Goal: Task Accomplishment & Management: Manage account settings

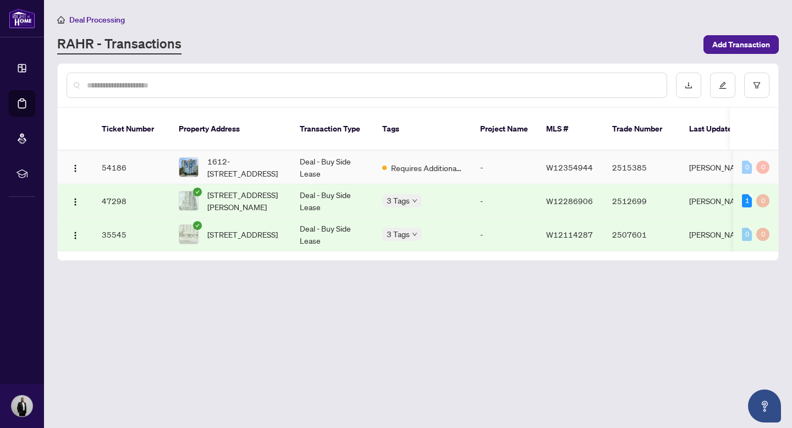
click at [114, 152] on td "54186" at bounding box center [131, 168] width 77 height 34
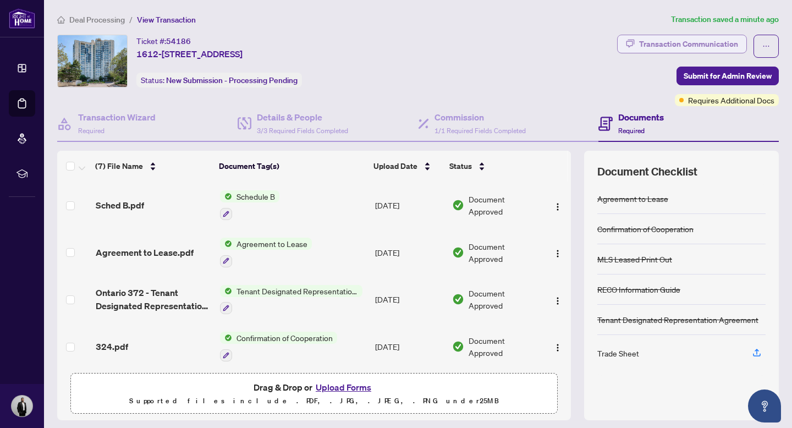
click at [699, 50] on div "Transaction Communication" at bounding box center [688, 44] width 99 height 18
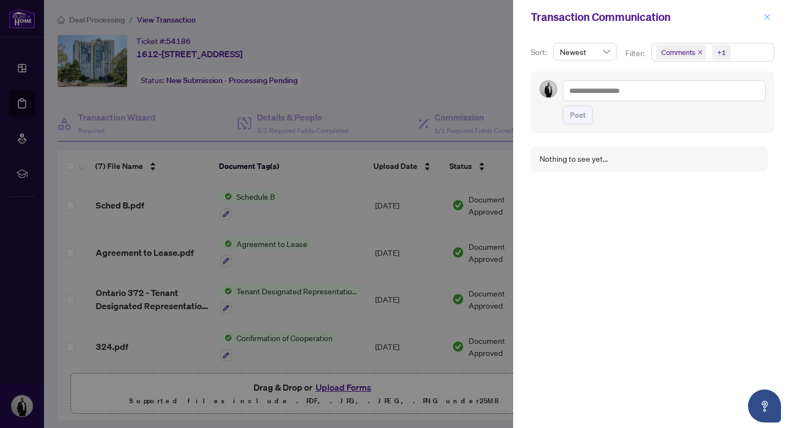
click at [763, 16] on icon "close" at bounding box center [767, 17] width 8 height 8
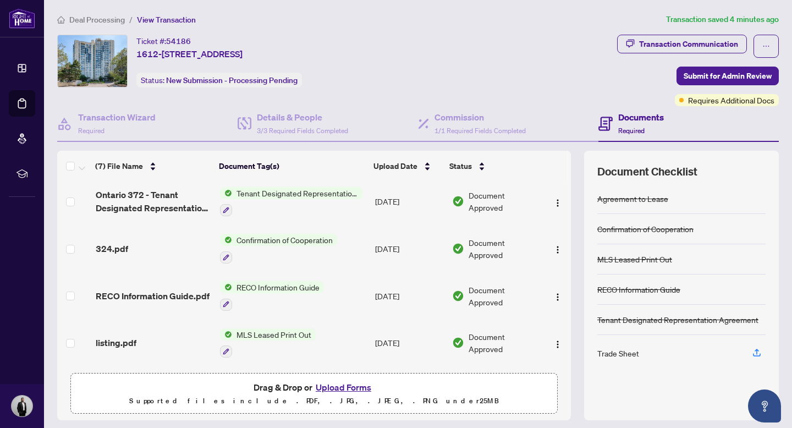
scroll to position [144, 0]
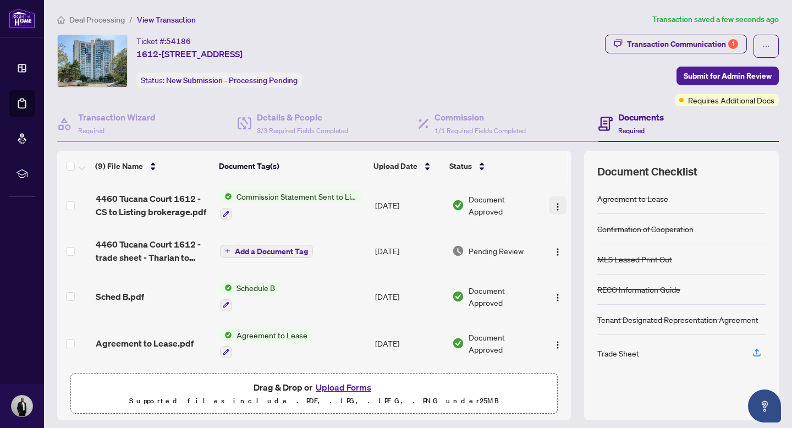
click at [553, 202] on img "button" at bounding box center [557, 206] width 9 height 9
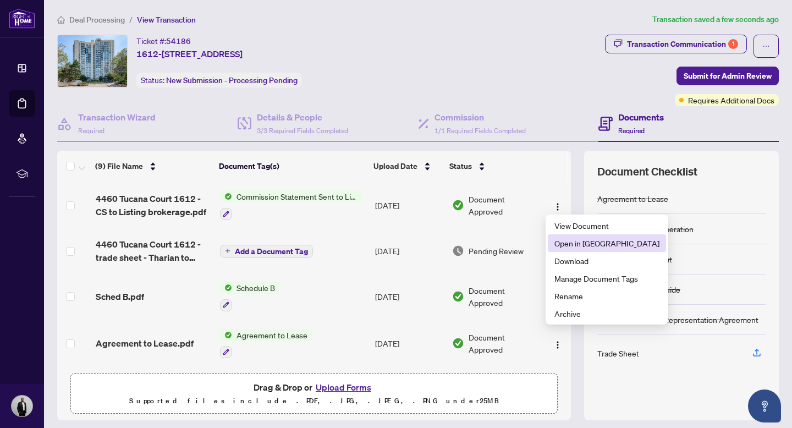
click at [573, 244] on span "Open in New Tab" at bounding box center [606, 243] width 105 height 12
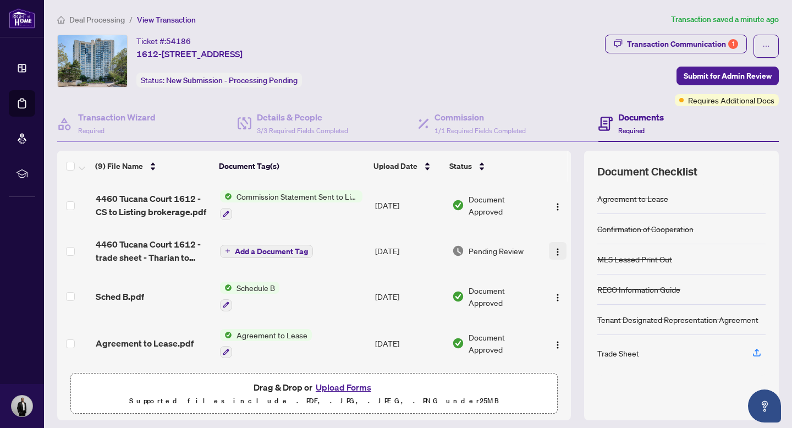
click at [553, 248] on img "button" at bounding box center [557, 251] width 9 height 9
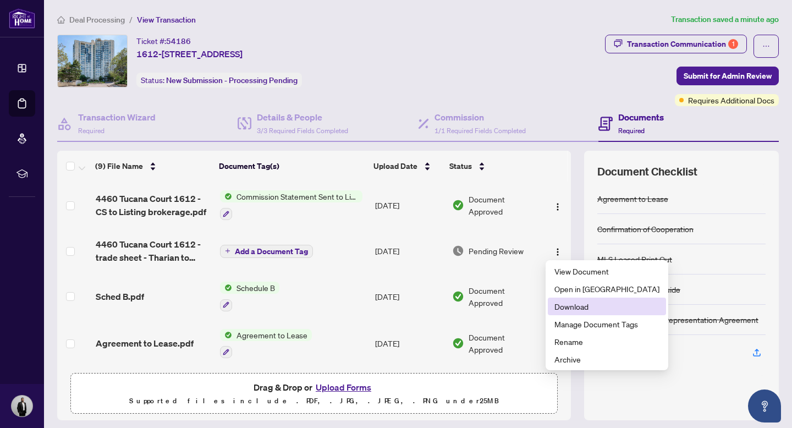
click at [575, 307] on span "Download" at bounding box center [606, 306] width 105 height 12
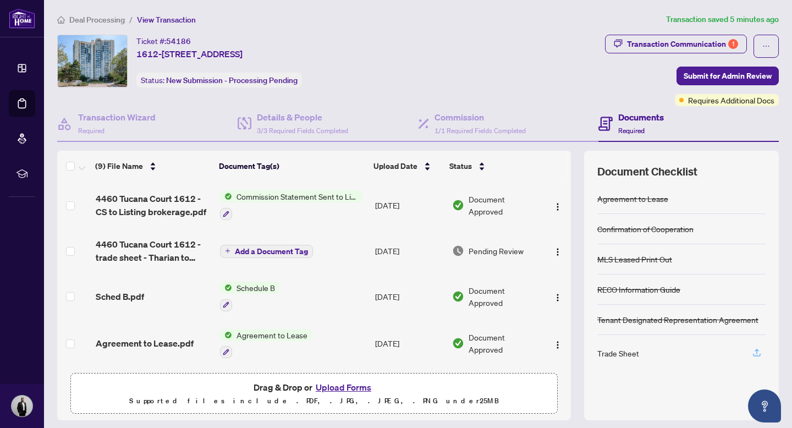
click at [759, 353] on icon "button" at bounding box center [757, 354] width 8 height 3
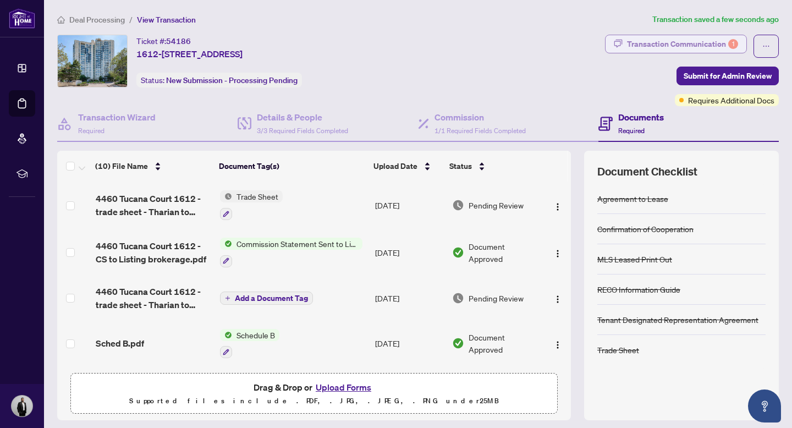
click at [702, 38] on div "Transaction Communication 1" at bounding box center [682, 44] width 111 height 18
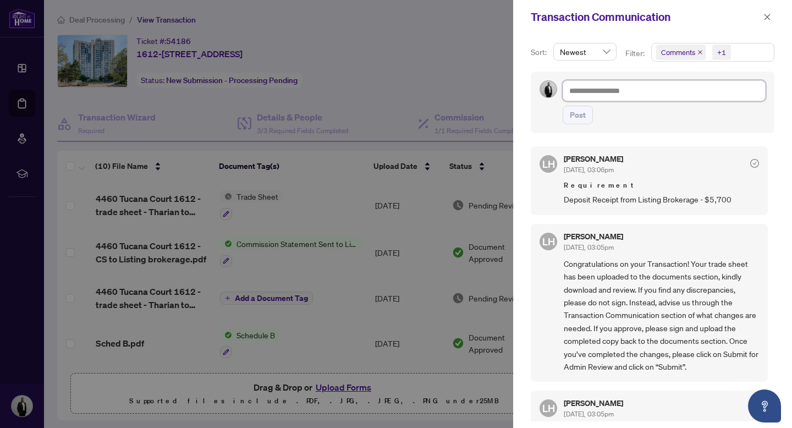
click at [614, 93] on textarea at bounding box center [663, 90] width 203 height 21
type textarea "*"
type textarea "**"
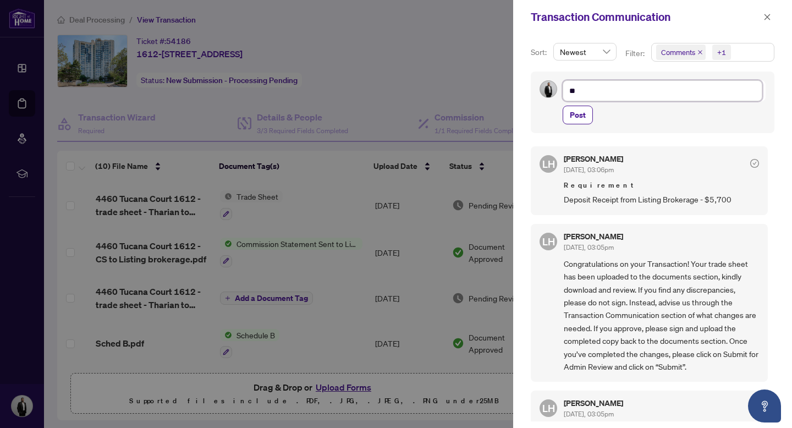
type textarea "***"
type textarea "****"
type textarea "*****"
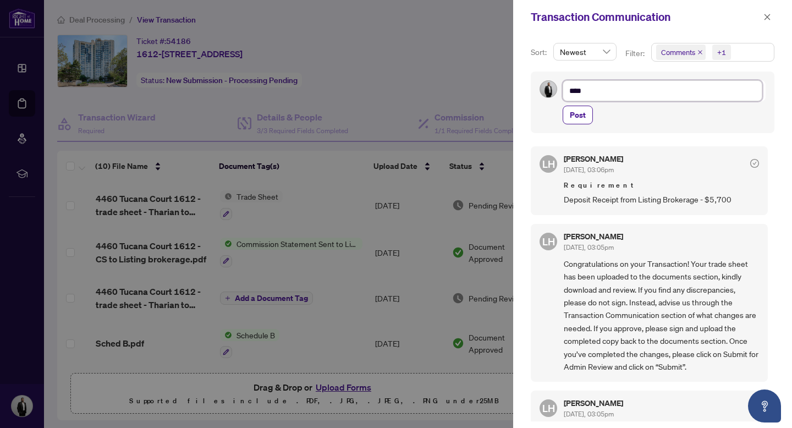
type textarea "*****"
type textarea "******"
type textarea "*******"
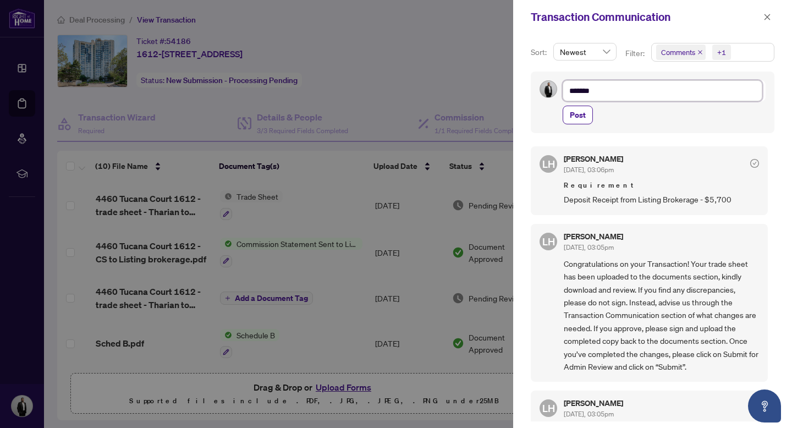
type textarea "********"
click at [579, 117] on span "Post" at bounding box center [577, 115] width 16 height 18
type textarea "**********"
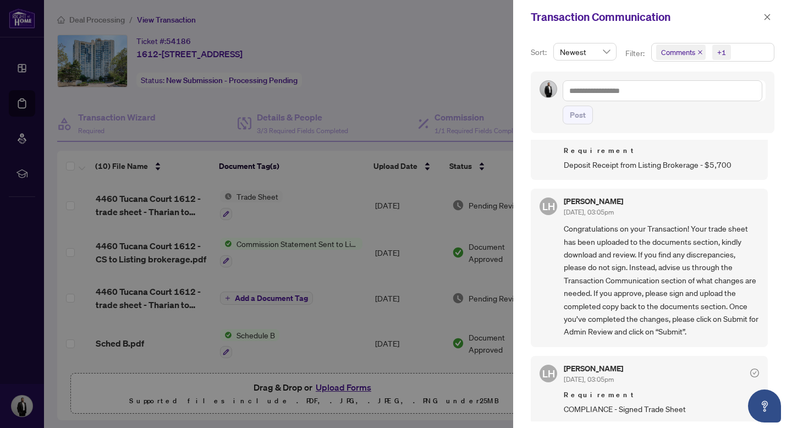
scroll to position [2, 0]
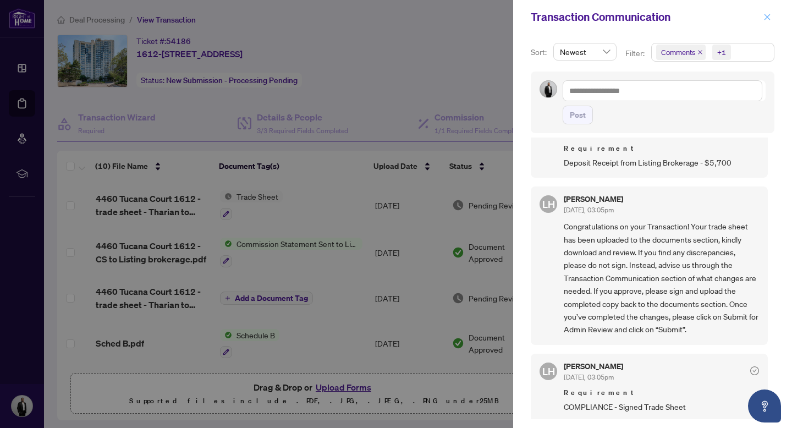
click at [760, 21] on button "button" at bounding box center [767, 16] width 14 height 13
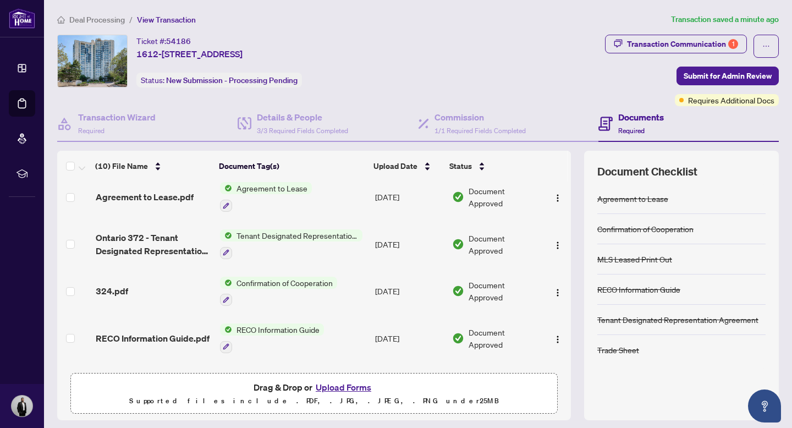
scroll to position [281, 0]
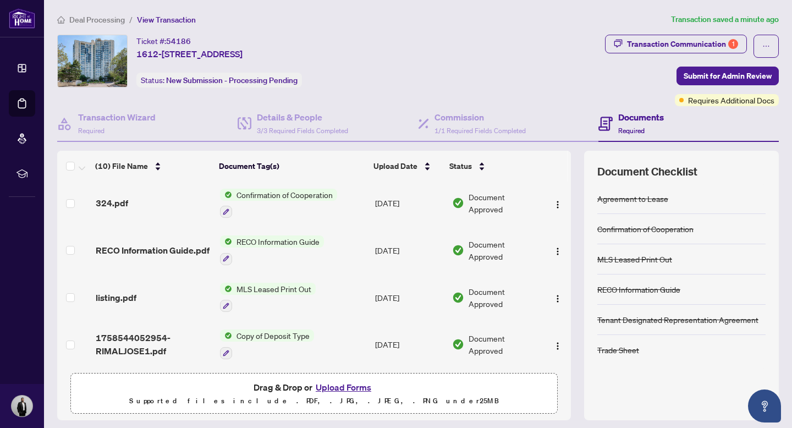
click at [345, 386] on button "Upload Forms" at bounding box center [343, 387] width 62 height 14
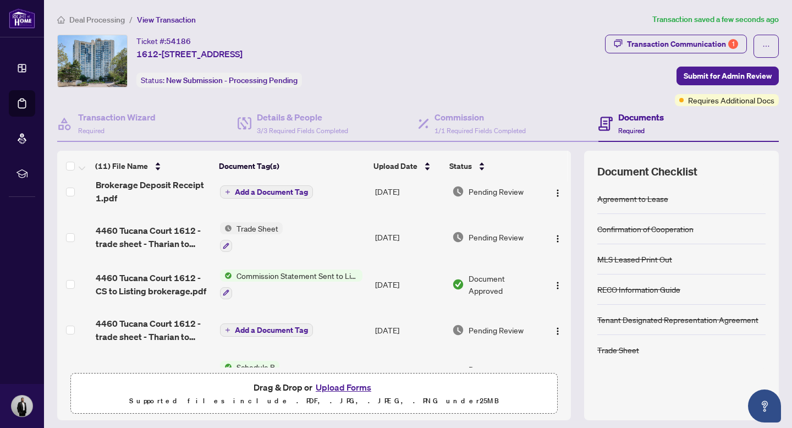
scroll to position [0, 0]
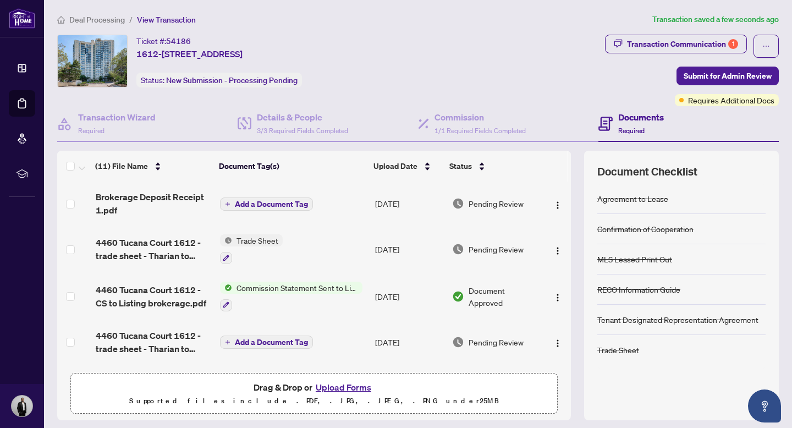
click at [284, 203] on span "Add a Document Tag" at bounding box center [271, 204] width 73 height 8
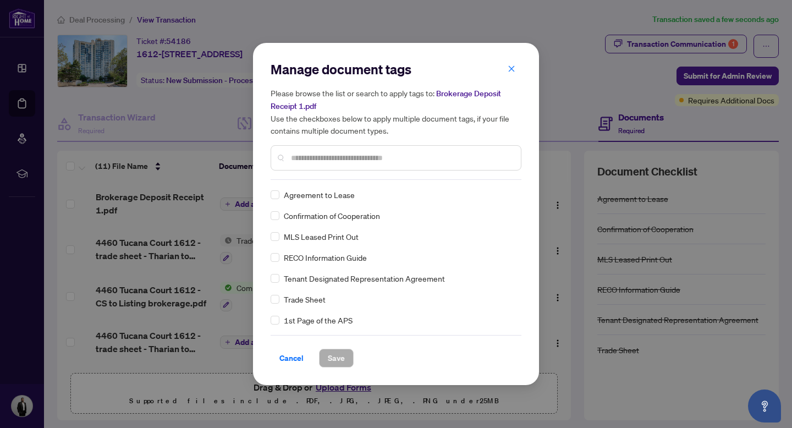
click at [340, 163] on input "text" at bounding box center [401, 158] width 221 height 12
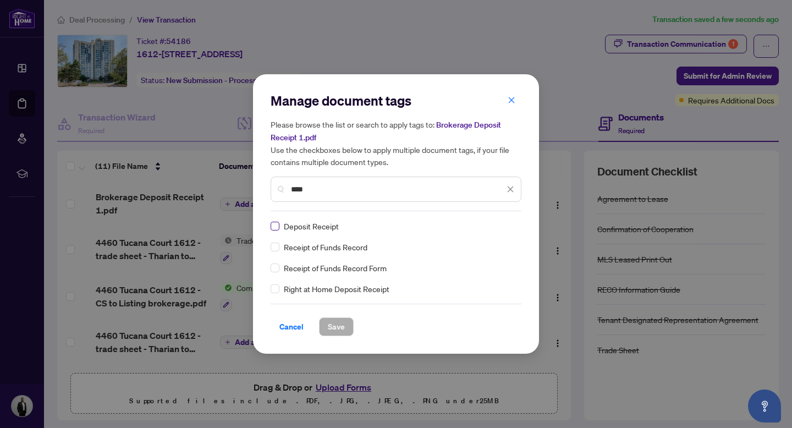
type input "****"
click at [338, 325] on span "Save" at bounding box center [336, 327] width 17 height 18
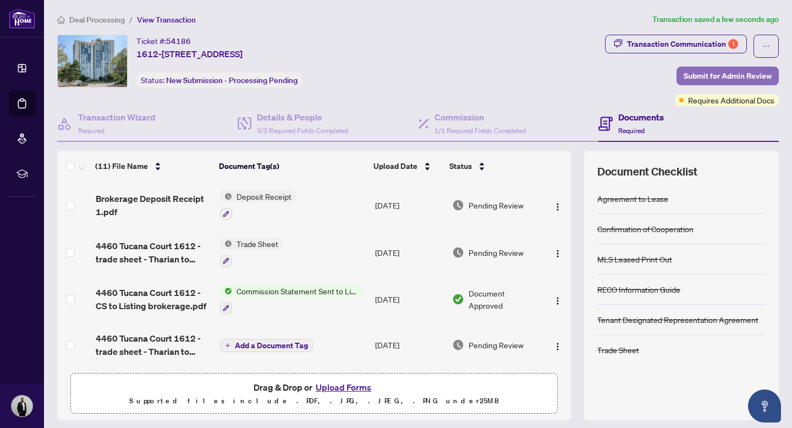
click at [729, 72] on span "Submit for Admin Review" at bounding box center [727, 76] width 88 height 18
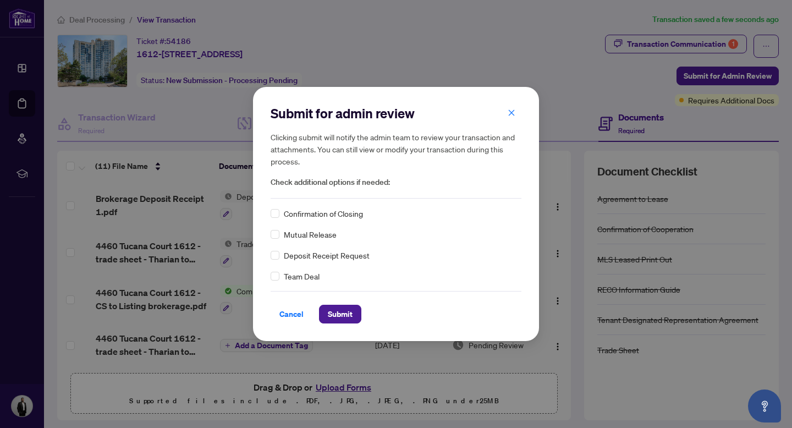
drag, startPoint x: 347, startPoint y: 297, endPoint x: 347, endPoint y: 288, distance: 9.3
click at [347, 288] on div "Submit for admin review Clicking submit will notify the admin team to review yo…" at bounding box center [395, 213] width 251 height 218
click at [279, 258] on div "Deposit Receipt Request" at bounding box center [395, 255] width 251 height 12
click at [336, 312] on span "Submit" at bounding box center [340, 314] width 25 height 18
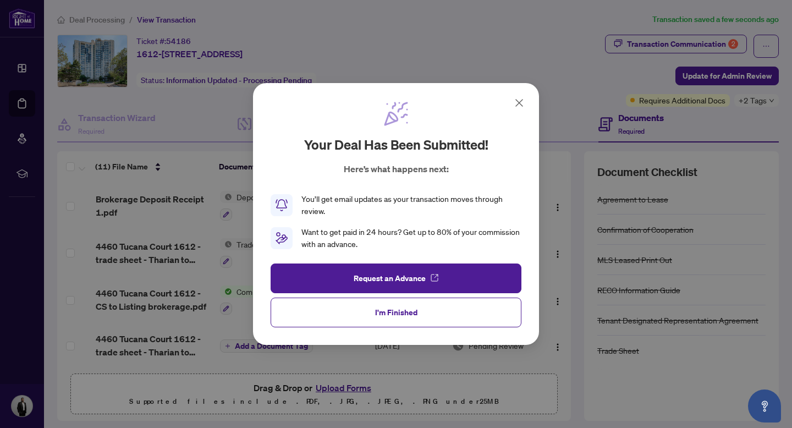
click at [519, 103] on icon at bounding box center [518, 102] width 13 height 13
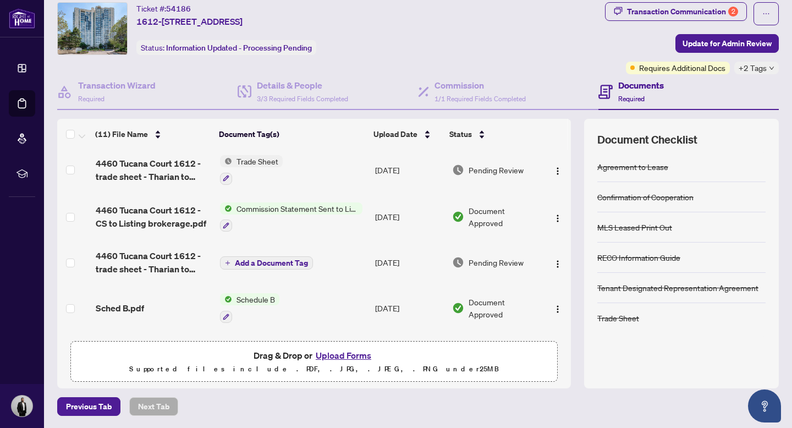
scroll to position [53, 0]
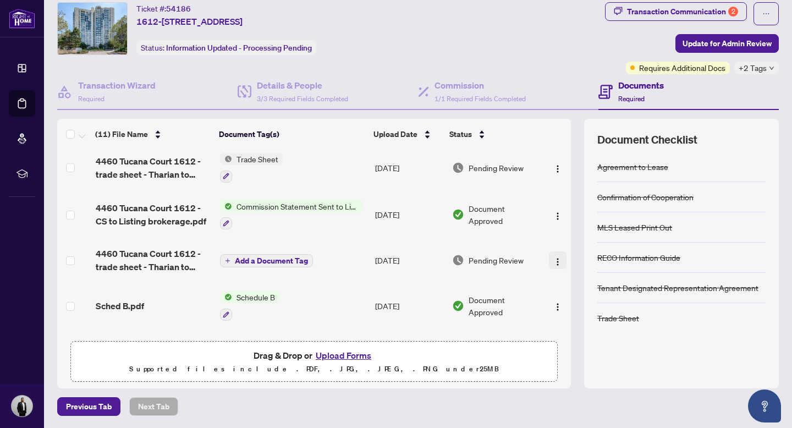
click at [553, 258] on img "button" at bounding box center [557, 261] width 9 height 9
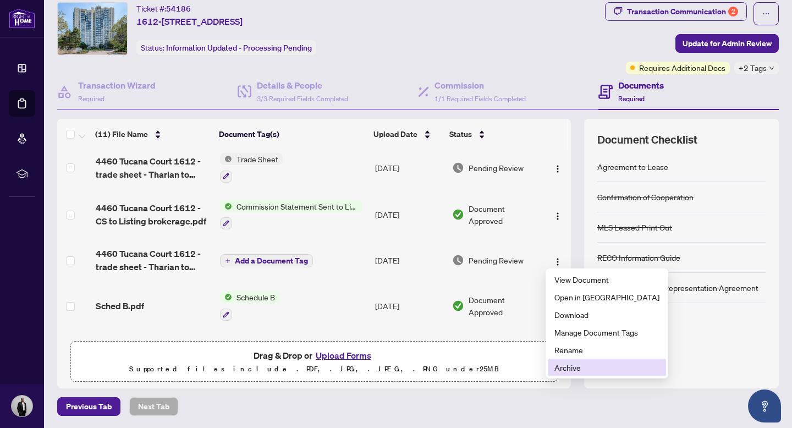
click at [565, 367] on span "Archive" at bounding box center [606, 367] width 105 height 12
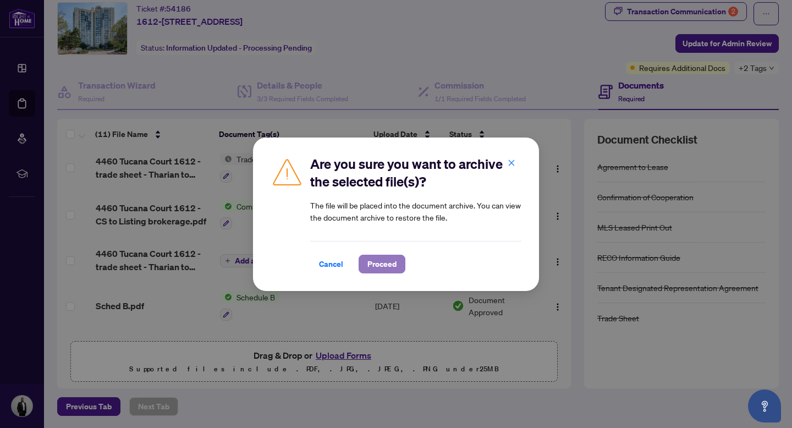
click at [391, 266] on span "Proceed" at bounding box center [381, 264] width 29 height 18
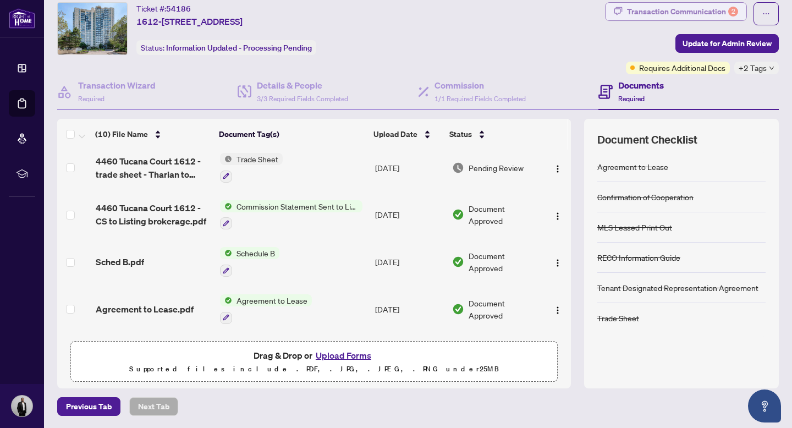
click at [652, 13] on div "Transaction Communication 2" at bounding box center [682, 12] width 111 height 18
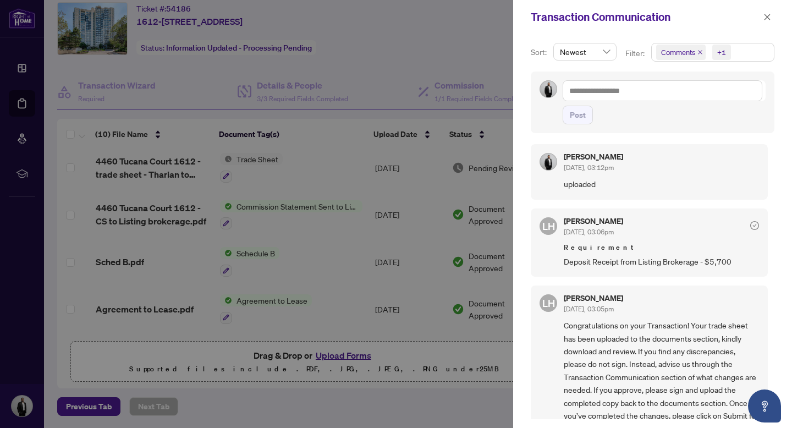
scroll to position [0, 0]
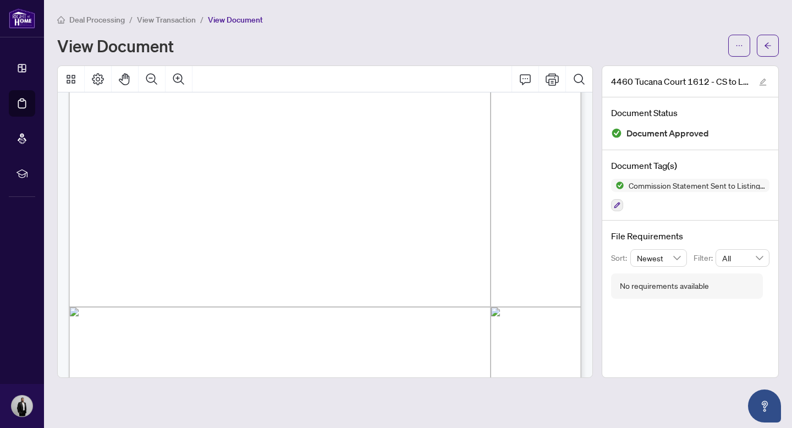
scroll to position [218, 0]
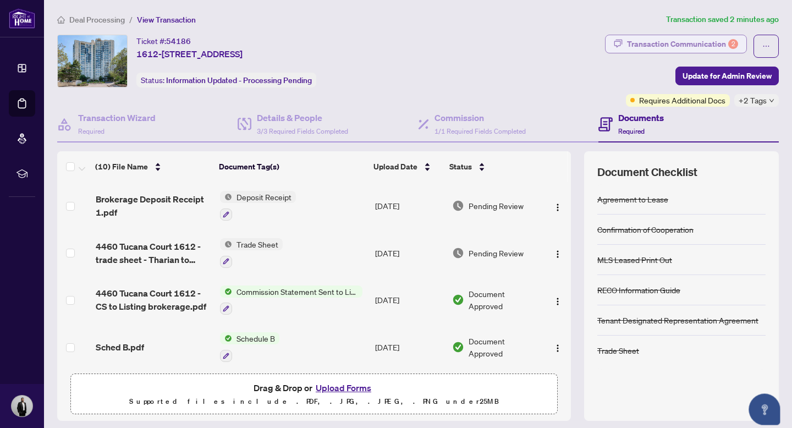
click at [672, 43] on div "Transaction Communication 2" at bounding box center [682, 44] width 111 height 18
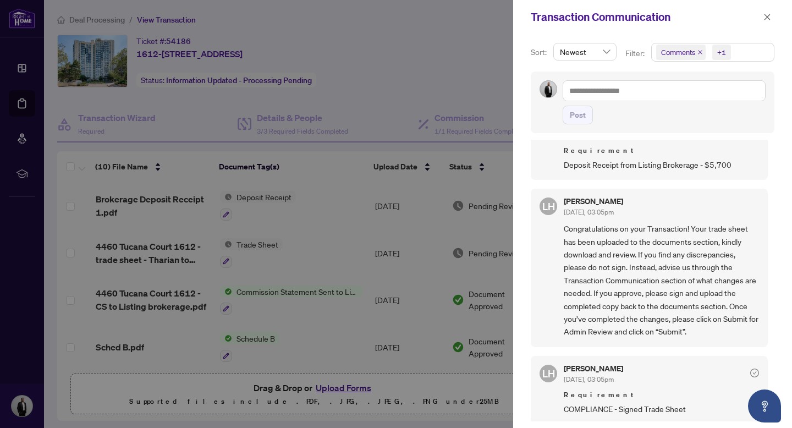
scroll to position [2, 0]
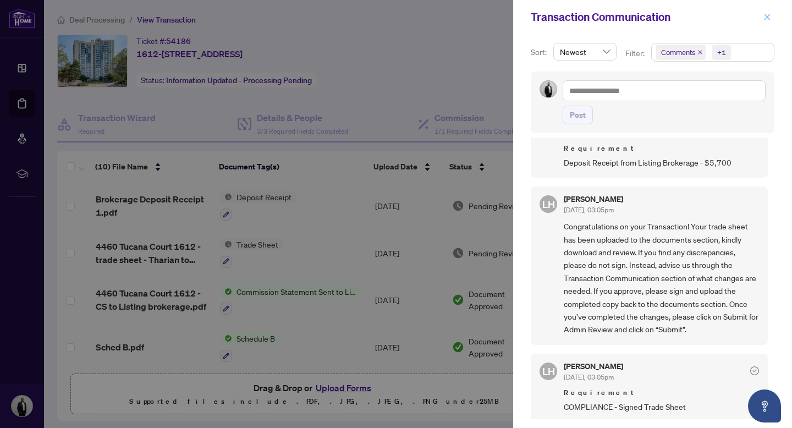
click at [771, 15] on button "button" at bounding box center [767, 16] width 14 height 13
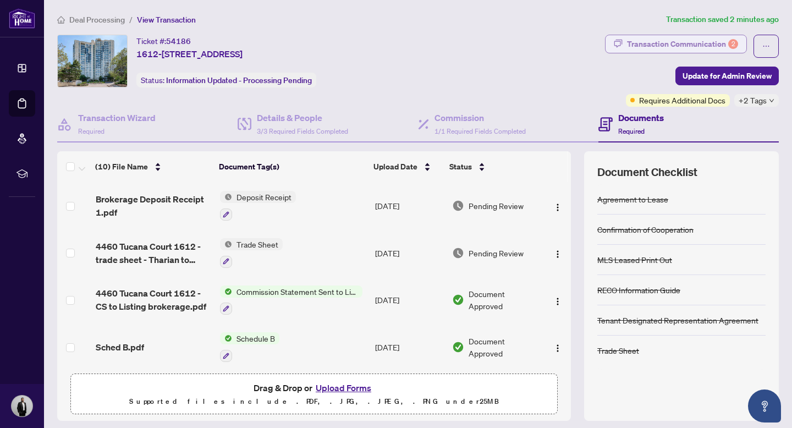
click at [681, 44] on div "Transaction Communication 2" at bounding box center [682, 44] width 111 height 18
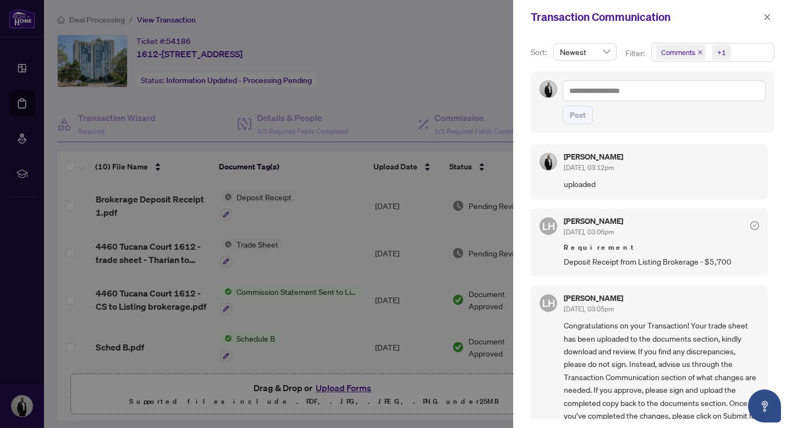
scroll to position [0, 0]
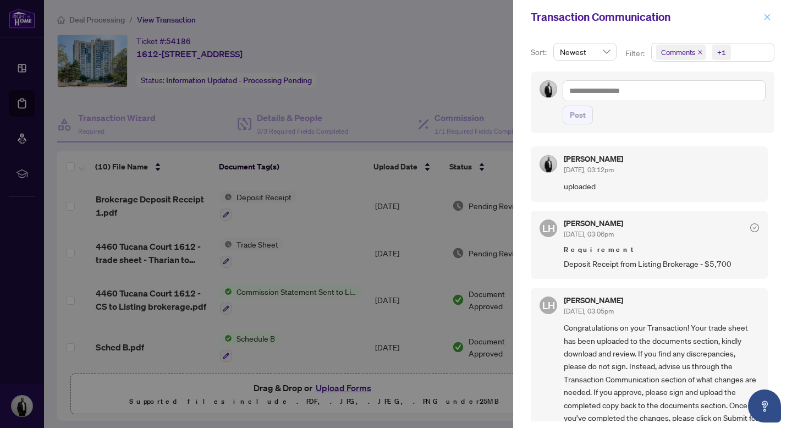
click at [769, 18] on icon "close" at bounding box center [767, 17] width 8 height 8
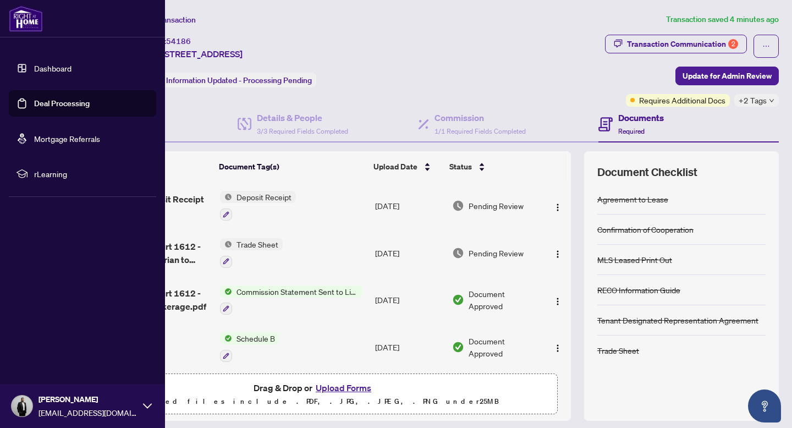
click at [59, 70] on link "Dashboard" at bounding box center [52, 68] width 37 height 10
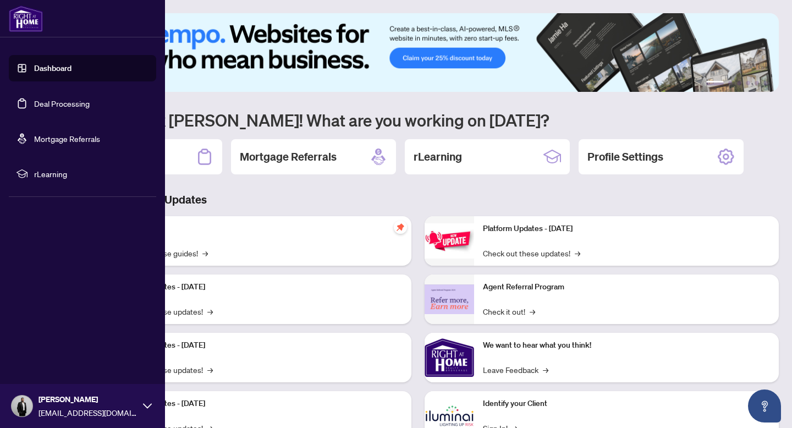
click at [59, 103] on link "Deal Processing" at bounding box center [62, 103] width 56 height 10
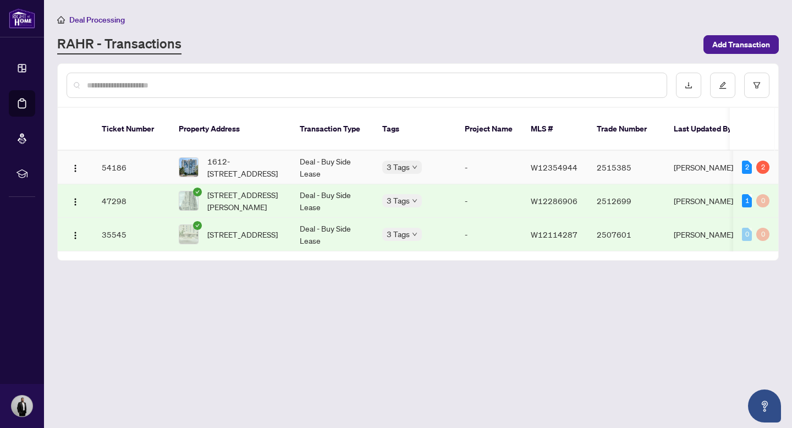
click at [110, 153] on td "54186" at bounding box center [131, 168] width 77 height 34
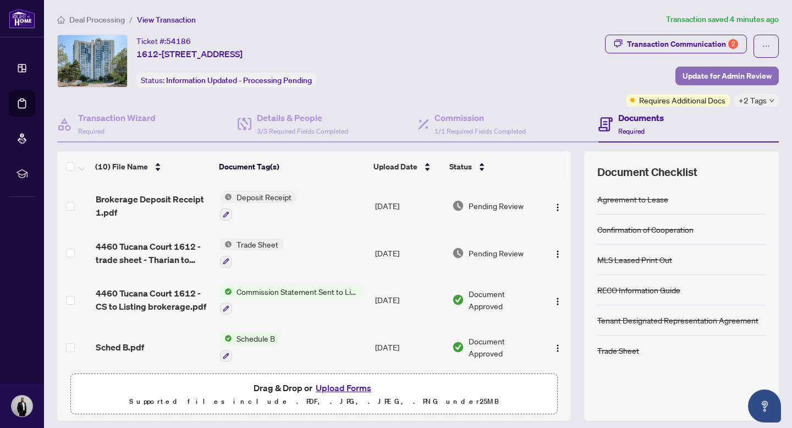
click at [727, 73] on span "Update for Admin Review" at bounding box center [726, 76] width 89 height 18
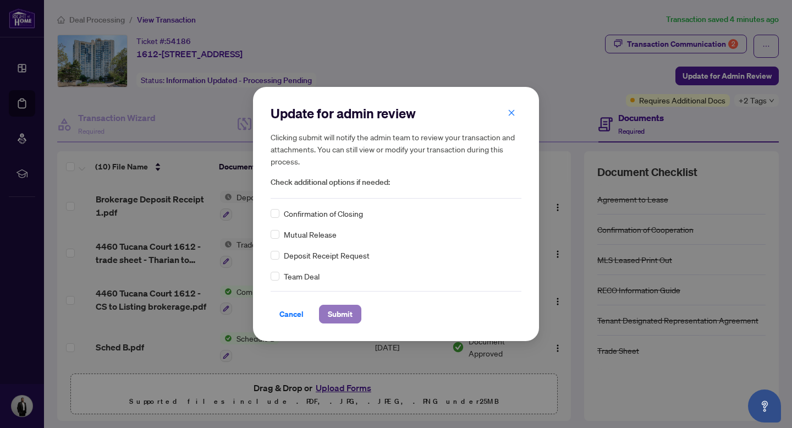
click at [355, 308] on button "Submit" at bounding box center [340, 314] width 42 height 19
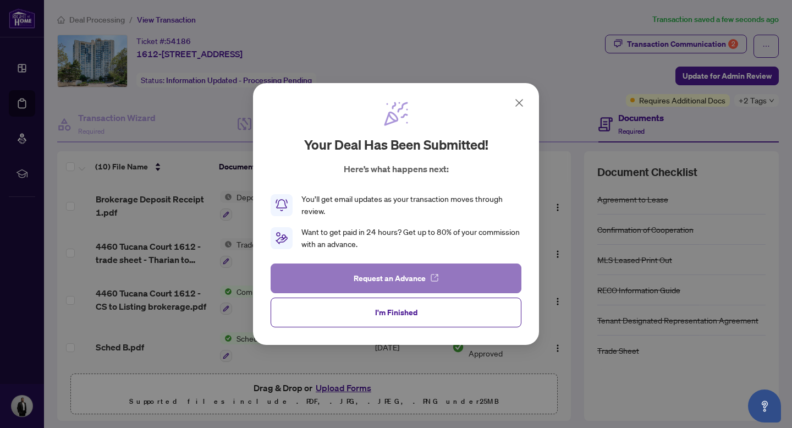
click at [380, 279] on span "Request an Advance" at bounding box center [389, 278] width 72 height 18
